Goal: Task Accomplishment & Management: Manage account settings

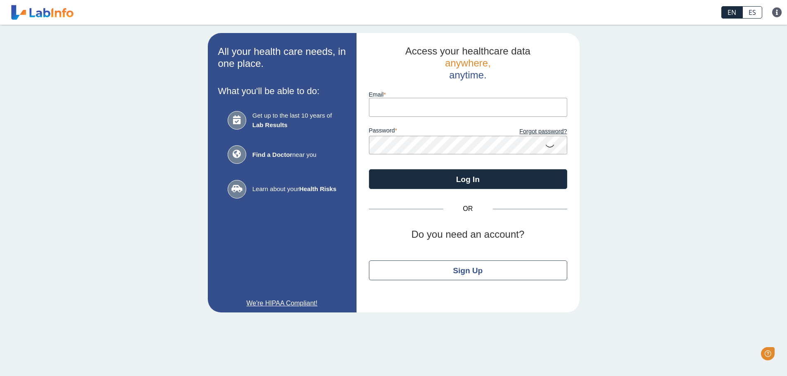
type input "[EMAIL_ADDRESS][DOMAIN_NAME]"
click at [321, 146] on app-login "All your health care needs, in one place. What you'll be able to do: Get up to …" at bounding box center [394, 173] width 372 height 280
click at [369, 169] on button "Log In" at bounding box center [468, 179] width 198 height 20
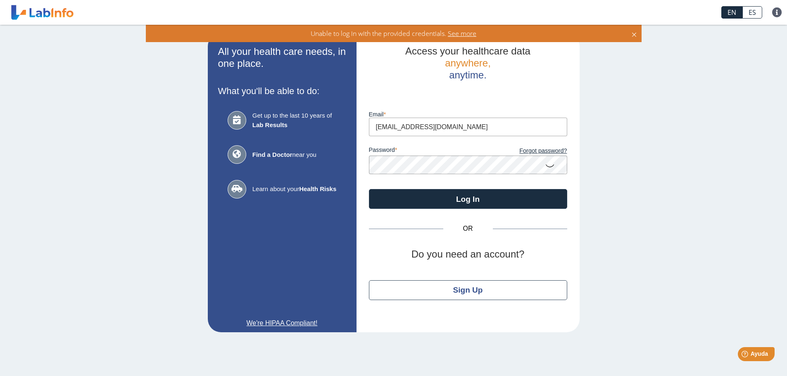
click at [633, 32] on icon at bounding box center [634, 33] width 7 height 9
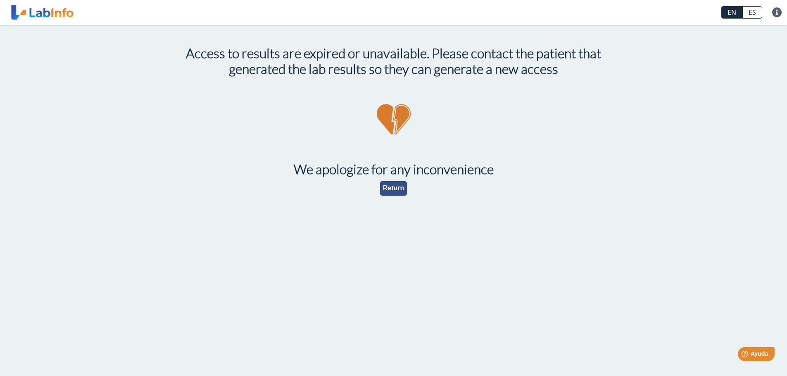
click at [396, 192] on button "Return" at bounding box center [393, 188] width 27 height 14
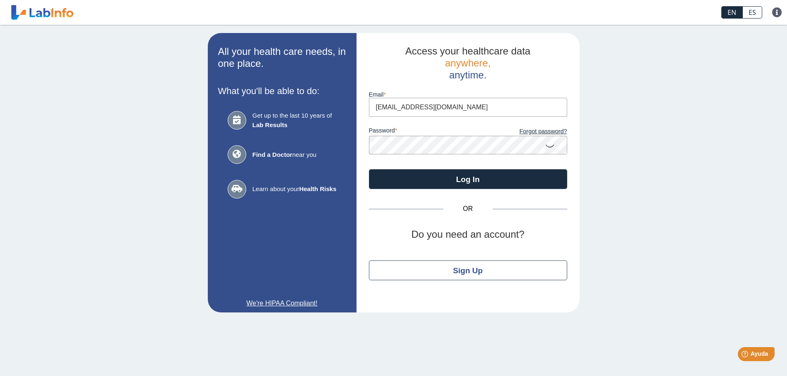
type input "[EMAIL_ADDRESS][DOMAIN_NAME]"
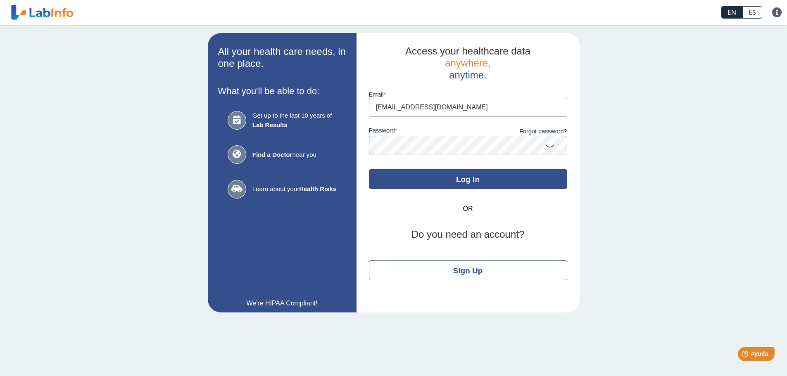
click at [482, 181] on button "Log In" at bounding box center [468, 179] width 198 height 20
